Goal: Task Accomplishment & Management: Complete application form

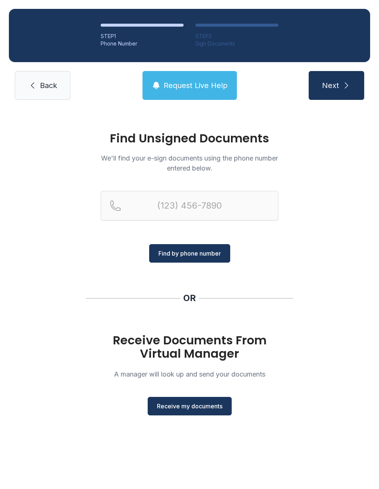
click at [211, 409] on span "Receive my documents" at bounding box center [189, 406] width 65 height 9
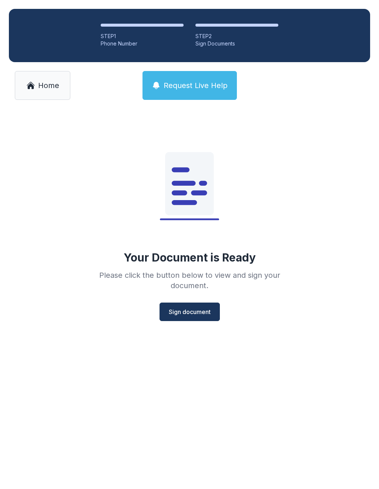
click at [199, 313] on span "Sign document" at bounding box center [190, 311] width 42 height 9
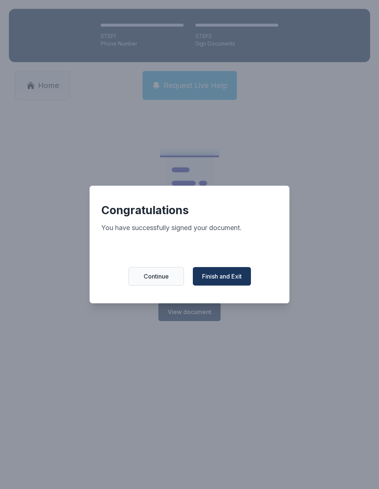
click at [156, 286] on button "Continue" at bounding box center [155, 276] width 55 height 18
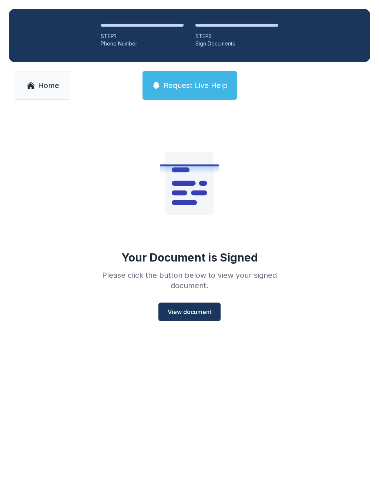
click at [39, 88] on span "Home" at bounding box center [48, 85] width 21 height 10
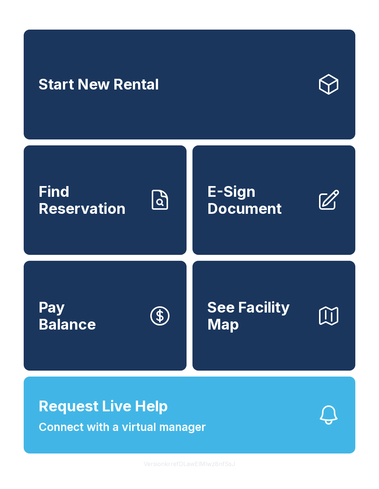
click at [278, 212] on span "E-Sign Document" at bounding box center [259, 200] width 104 height 34
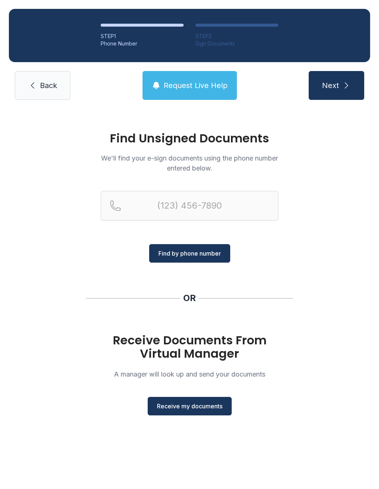
click at [199, 413] on button "Receive my documents" at bounding box center [190, 406] width 84 height 18
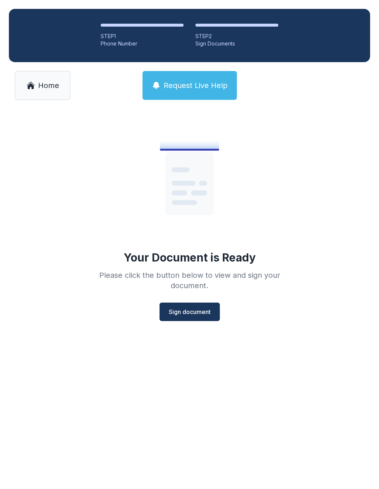
click at [189, 315] on span "Sign document" at bounding box center [190, 311] width 42 height 9
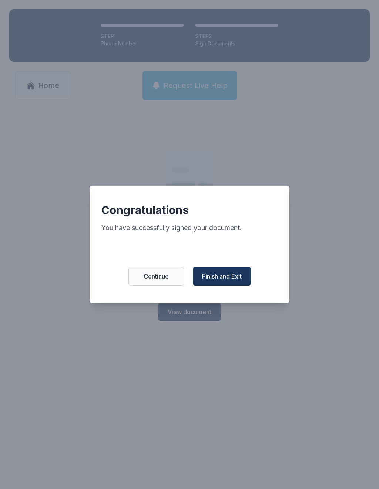
click at [210, 281] on span "Finish and Exit" at bounding box center [222, 276] width 40 height 9
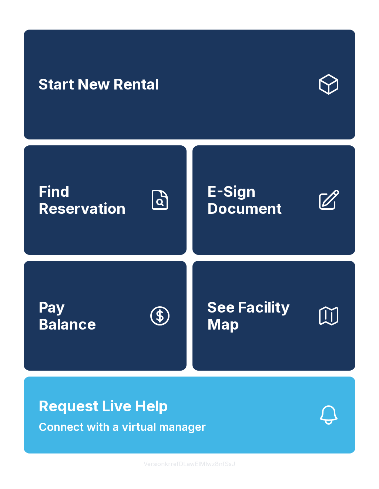
click at [302, 217] on span "E-Sign Document" at bounding box center [259, 200] width 104 height 34
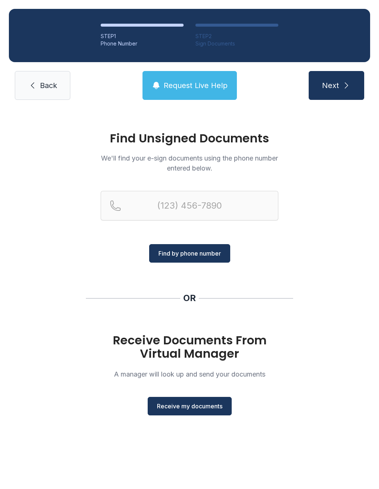
click at [201, 405] on span "Receive my documents" at bounding box center [189, 406] width 65 height 9
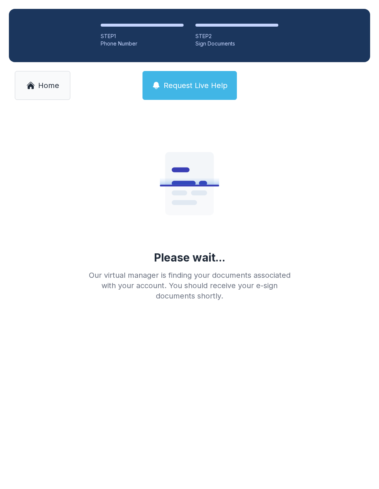
click at [43, 81] on span "Home" at bounding box center [48, 85] width 21 height 10
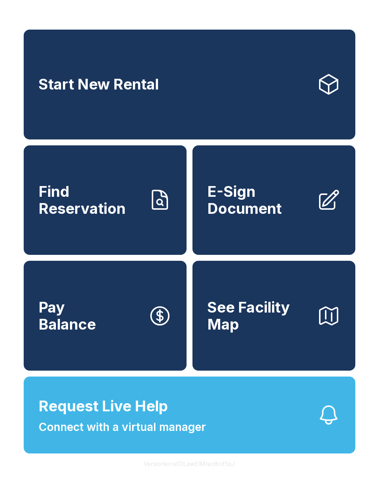
click at [310, 214] on span "E-Sign Document" at bounding box center [259, 200] width 104 height 34
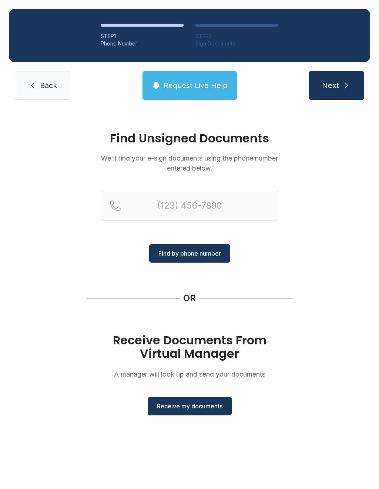
click at [205, 415] on button "Receive my documents" at bounding box center [190, 406] width 84 height 18
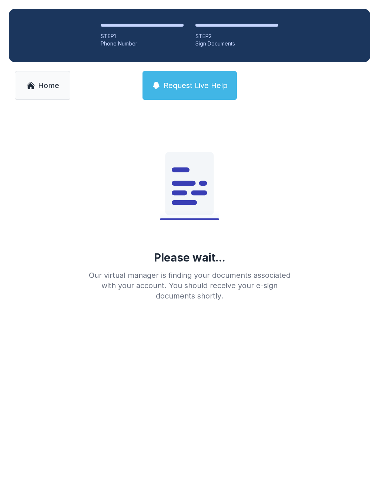
click at [46, 93] on link "Home" at bounding box center [42, 85] width 55 height 29
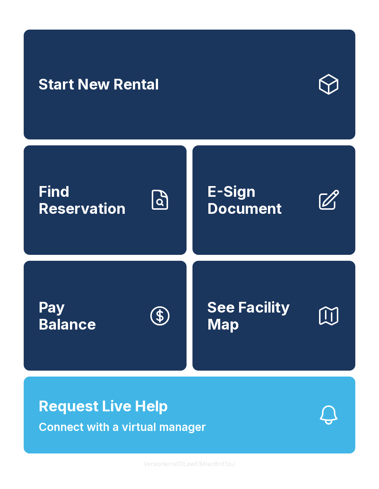
click at [321, 212] on icon at bounding box center [329, 200] width 24 height 24
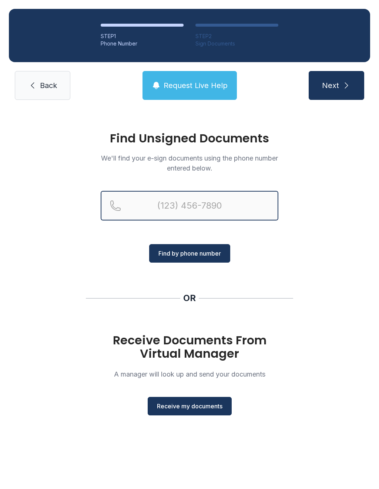
click at [223, 208] on input "Reservation phone number" at bounding box center [190, 206] width 178 height 30
type input "[PHONE_NUMBER]"
click at [336, 85] on button "Next" at bounding box center [336, 85] width 55 height 29
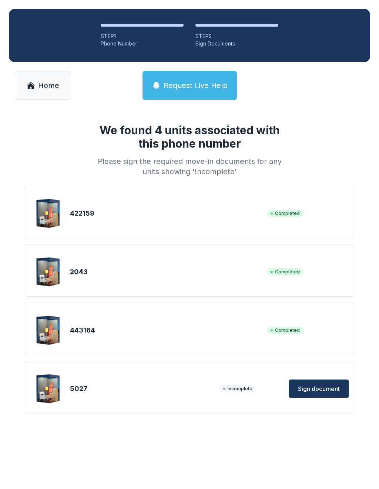
click at [329, 394] on button "Sign document" at bounding box center [319, 389] width 60 height 18
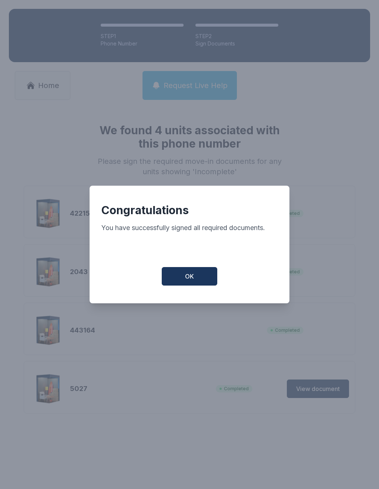
click at [202, 281] on button "OK" at bounding box center [189, 276] width 55 height 18
